Goal: Task Accomplishment & Management: Manage account settings

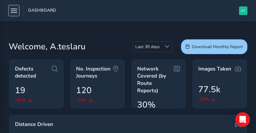
click at [14, 10] on icon "button" at bounding box center [14, 10] width 6 height 11
click at [15, 11] on icon "button" at bounding box center [14, 10] width 6 height 11
click at [28, 8] on span "Dashboard" at bounding box center [42, 11] width 28 height 9
click at [13, 10] on icon "button" at bounding box center [14, 10] width 6 height 11
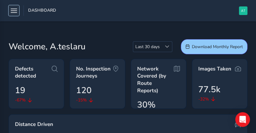
click at [13, 10] on icon "button" at bounding box center [14, 10] width 6 height 11
click at [53, 11] on span "Dashboard" at bounding box center [42, 11] width 28 height 9
click at [45, 10] on span "Dashboard" at bounding box center [42, 11] width 28 height 9
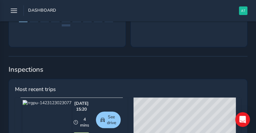
scroll to position [265, 0]
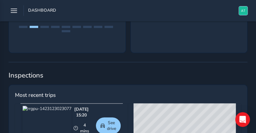
click at [244, 12] on img "button" at bounding box center [243, 10] width 9 height 9
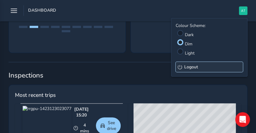
click at [182, 67] on button "Logout" at bounding box center [209, 67] width 67 height 10
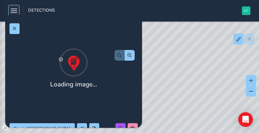
click at [16, 11] on icon "button" at bounding box center [14, 10] width 6 height 11
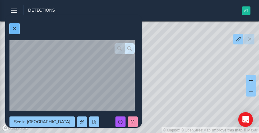
click at [15, 26] on span at bounding box center [14, 28] width 4 height 4
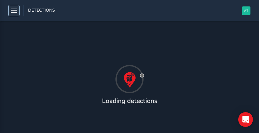
click at [13, 9] on icon "button" at bounding box center [14, 10] width 6 height 11
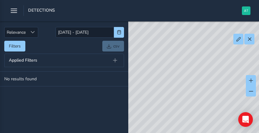
click at [31, 9] on span "Detections" at bounding box center [41, 11] width 27 height 9
click at [32, 9] on span "Detections" at bounding box center [41, 11] width 27 height 9
click at [15, 11] on icon "button" at bounding box center [14, 10] width 6 height 11
click at [248, 14] on img "button" at bounding box center [246, 10] width 9 height 9
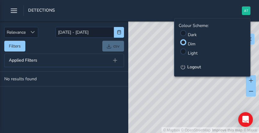
click at [183, 35] on div at bounding box center [184, 33] width 6 height 6
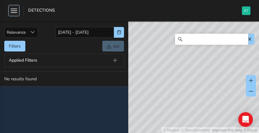
click at [13, 9] on icon "button" at bounding box center [14, 10] width 6 height 11
click at [41, 108] on tbody "No results found" at bounding box center [64, 102] width 129 height 61
click at [40, 10] on span "Detections" at bounding box center [41, 11] width 27 height 9
click at [11, 10] on icon "button" at bounding box center [14, 10] width 6 height 11
click at [246, 10] on img "button" at bounding box center [246, 10] width 9 height 9
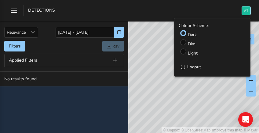
click at [246, 10] on img "button" at bounding box center [246, 10] width 9 height 9
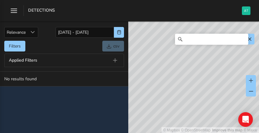
click at [50, 98] on tbody "No results found" at bounding box center [64, 102] width 129 height 61
click at [34, 32] on span "Sort by Date" at bounding box center [33, 32] width 4 height 4
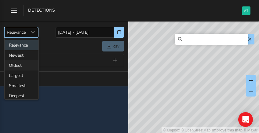
click at [21, 66] on li "Oldest" at bounding box center [22, 65] width 34 height 10
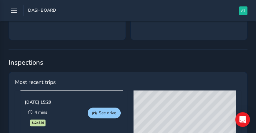
scroll to position [306, 0]
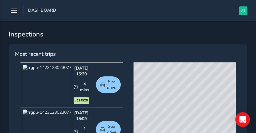
drag, startPoint x: 162, startPoint y: 80, endPoint x: 200, endPoint y: 84, distance: 37.5
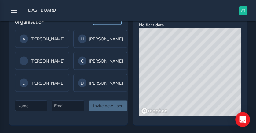
scroll to position [592, 0]
